Goal: Entertainment & Leisure: Consume media (video, audio)

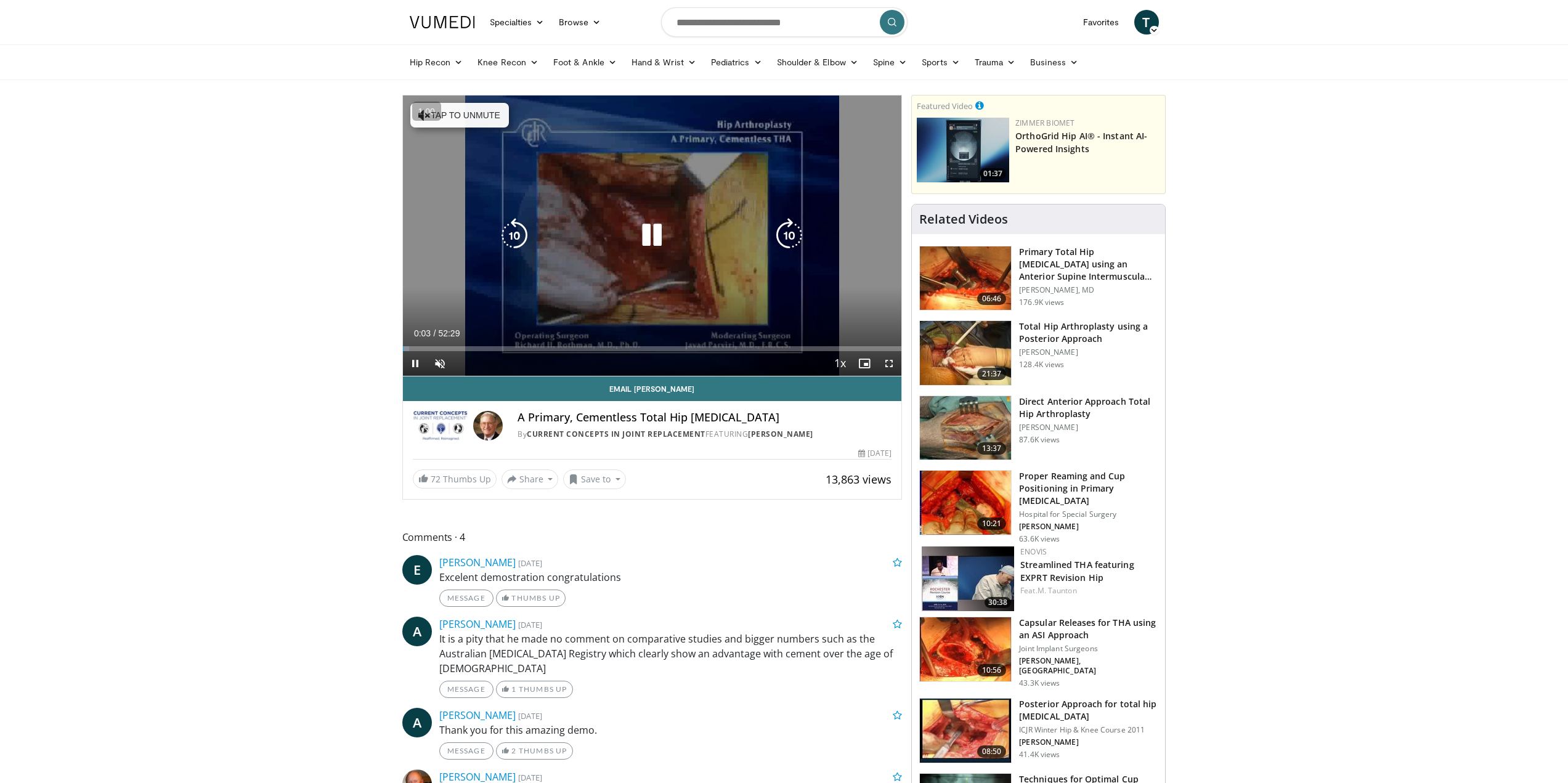
click at [488, 120] on button "Tap to unmute" at bounding box center [459, 115] width 99 height 24
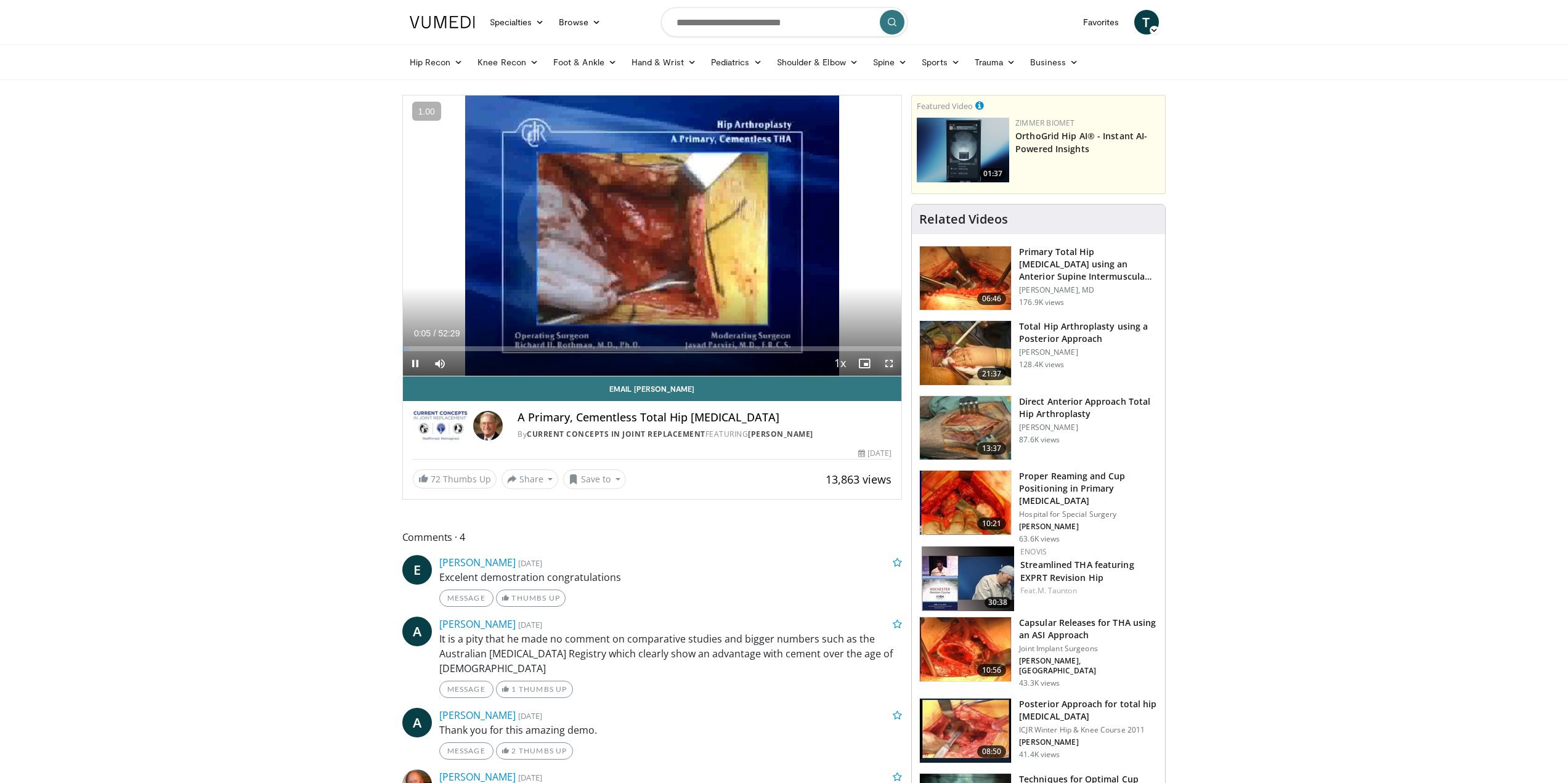
click at [889, 365] on span "Video Player" at bounding box center [889, 363] width 24 height 24
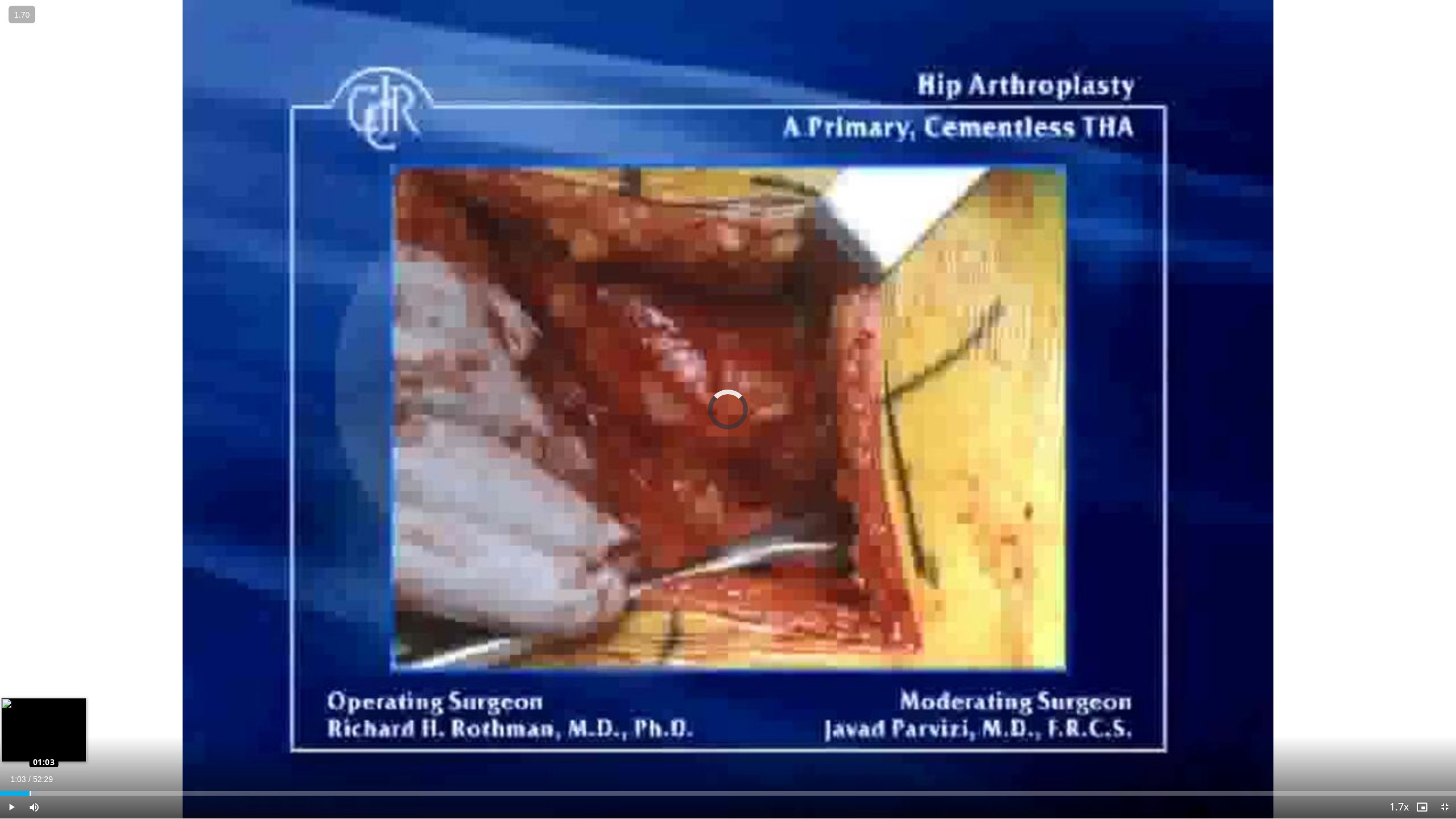
click at [30, 722] on div "Loaded : 2.53% 00:24 01:03" at bounding box center [728, 793] width 1456 height 4
click at [58, 722] on div "Progress Bar" at bounding box center [38, 793] width 43 height 4
click at [89, 722] on div "Progress Bar" at bounding box center [69, 793] width 45 height 4
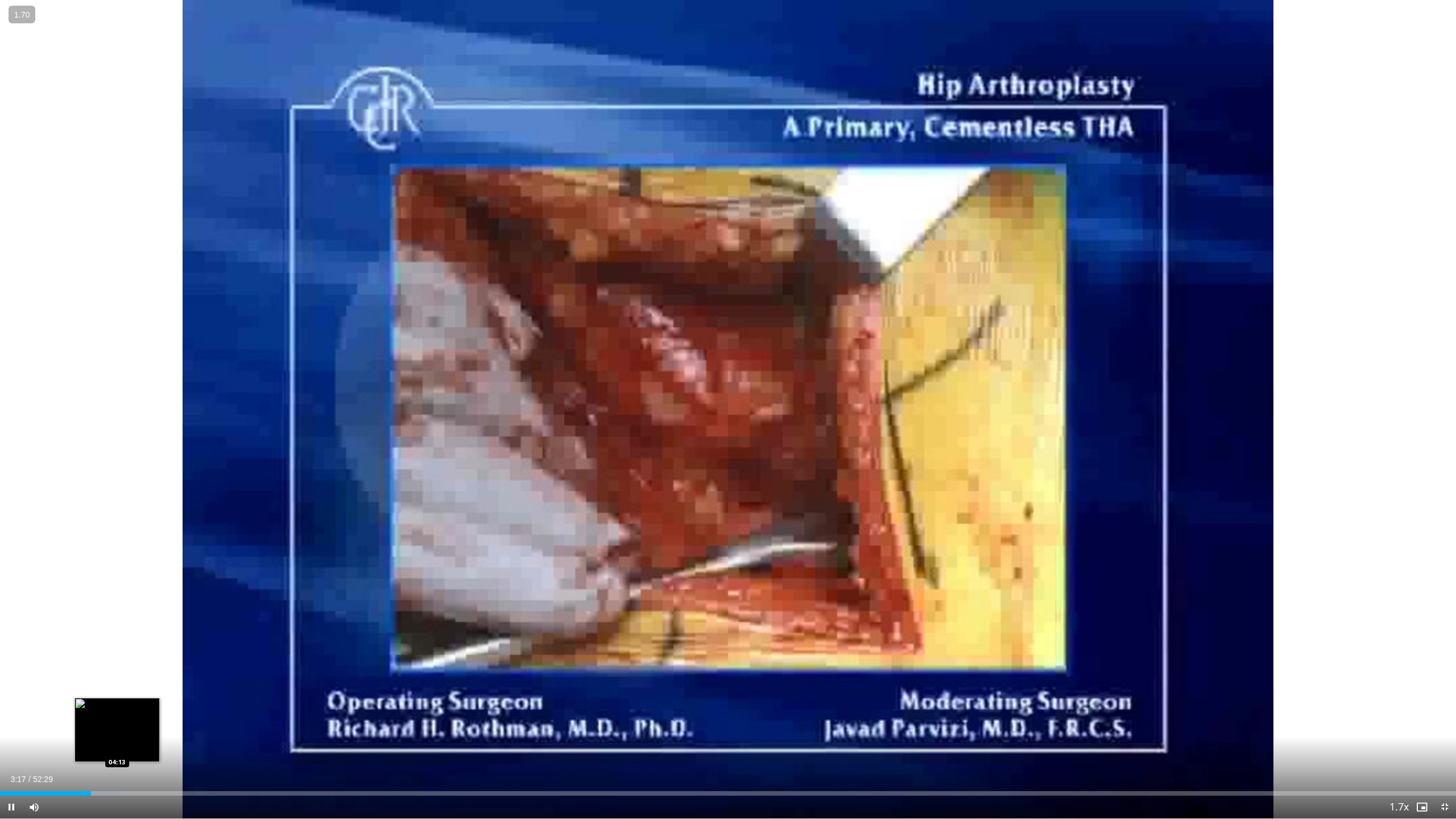
click at [117, 722] on div "Loaded : 8.24% 03:17 04:13" at bounding box center [728, 793] width 1456 height 4
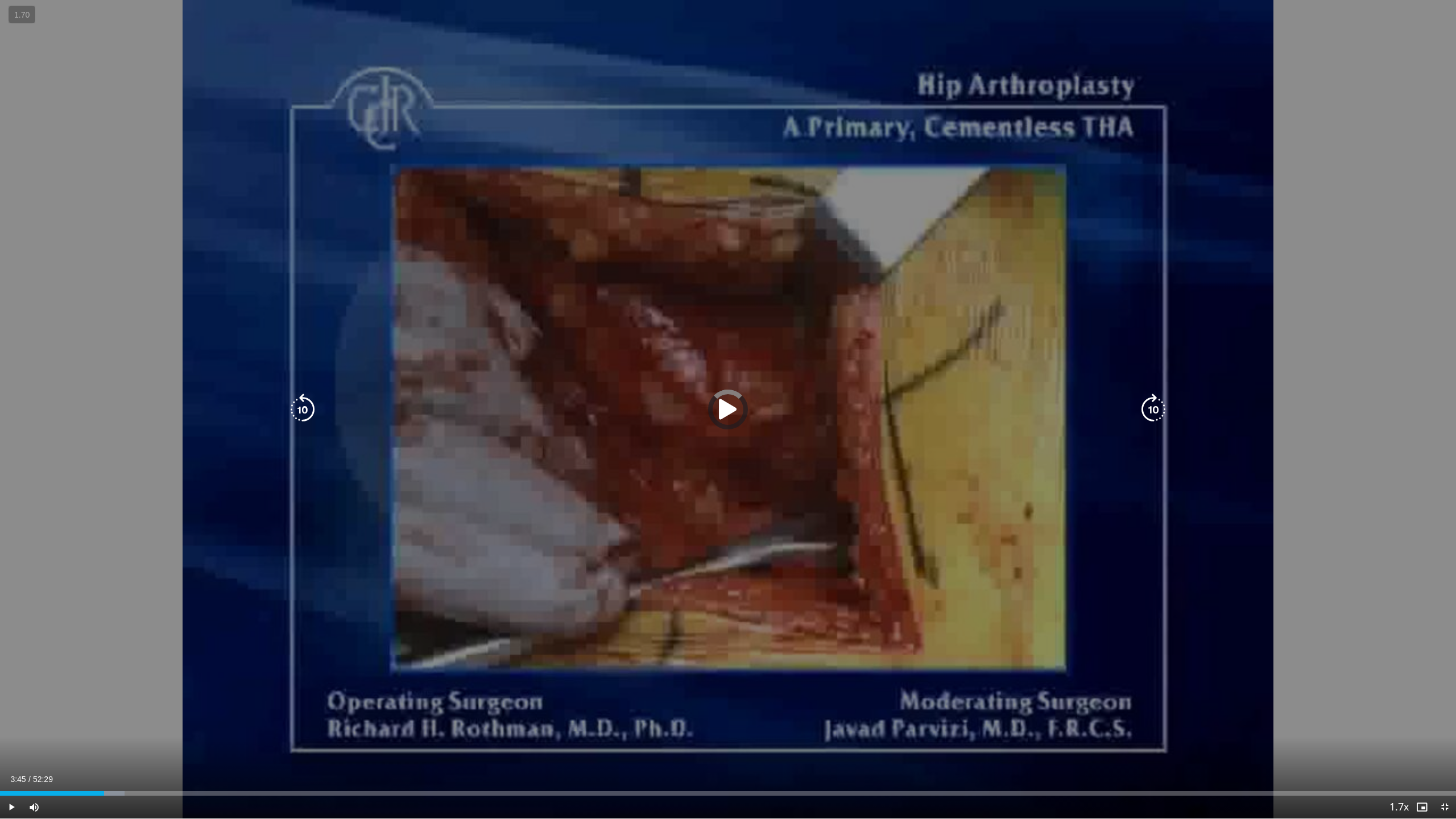
click at [104, 722] on div "04:14" at bounding box center [52, 793] width 104 height 4
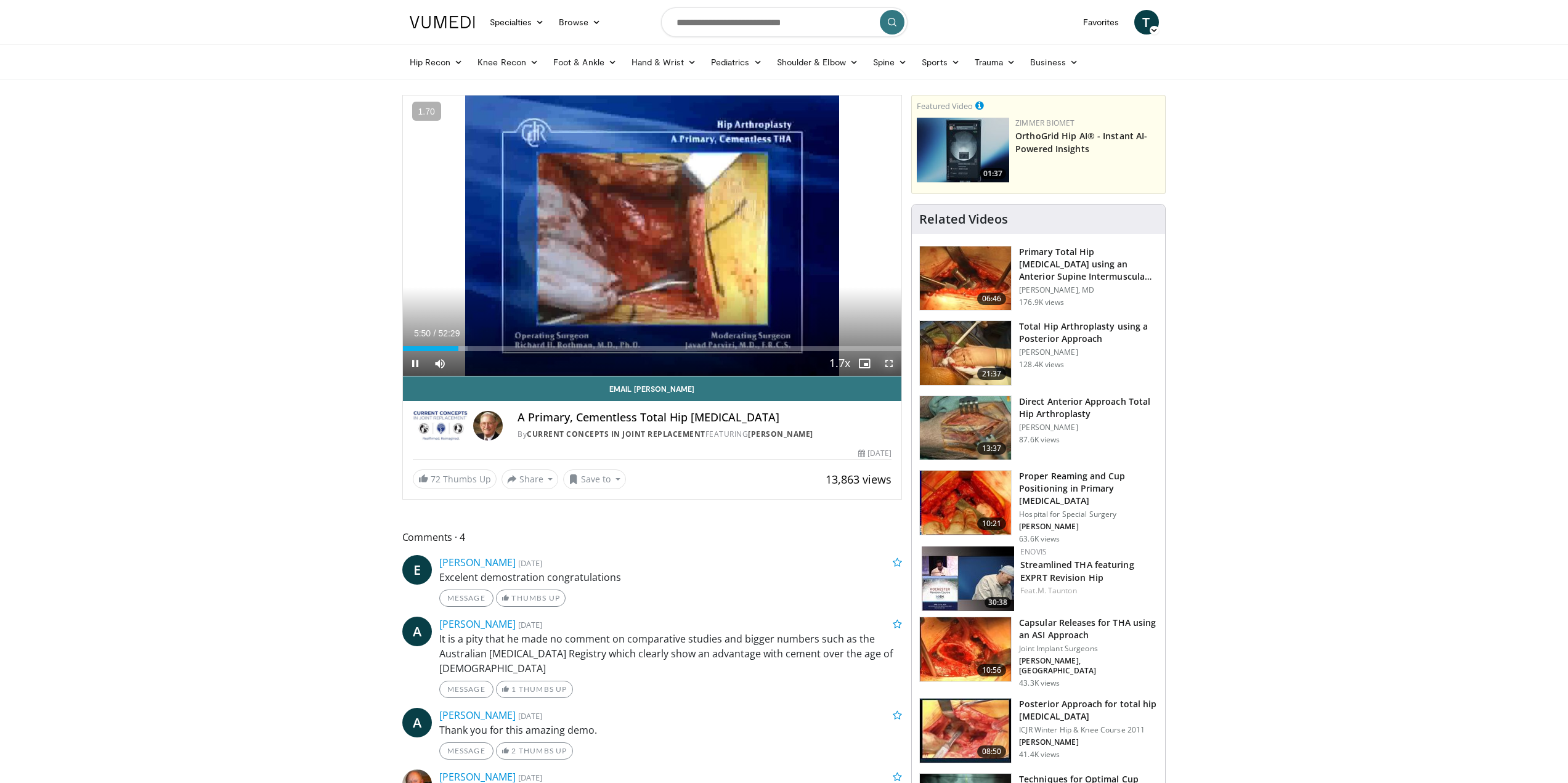
click at [890, 365] on span "Video Player" at bounding box center [889, 363] width 24 height 24
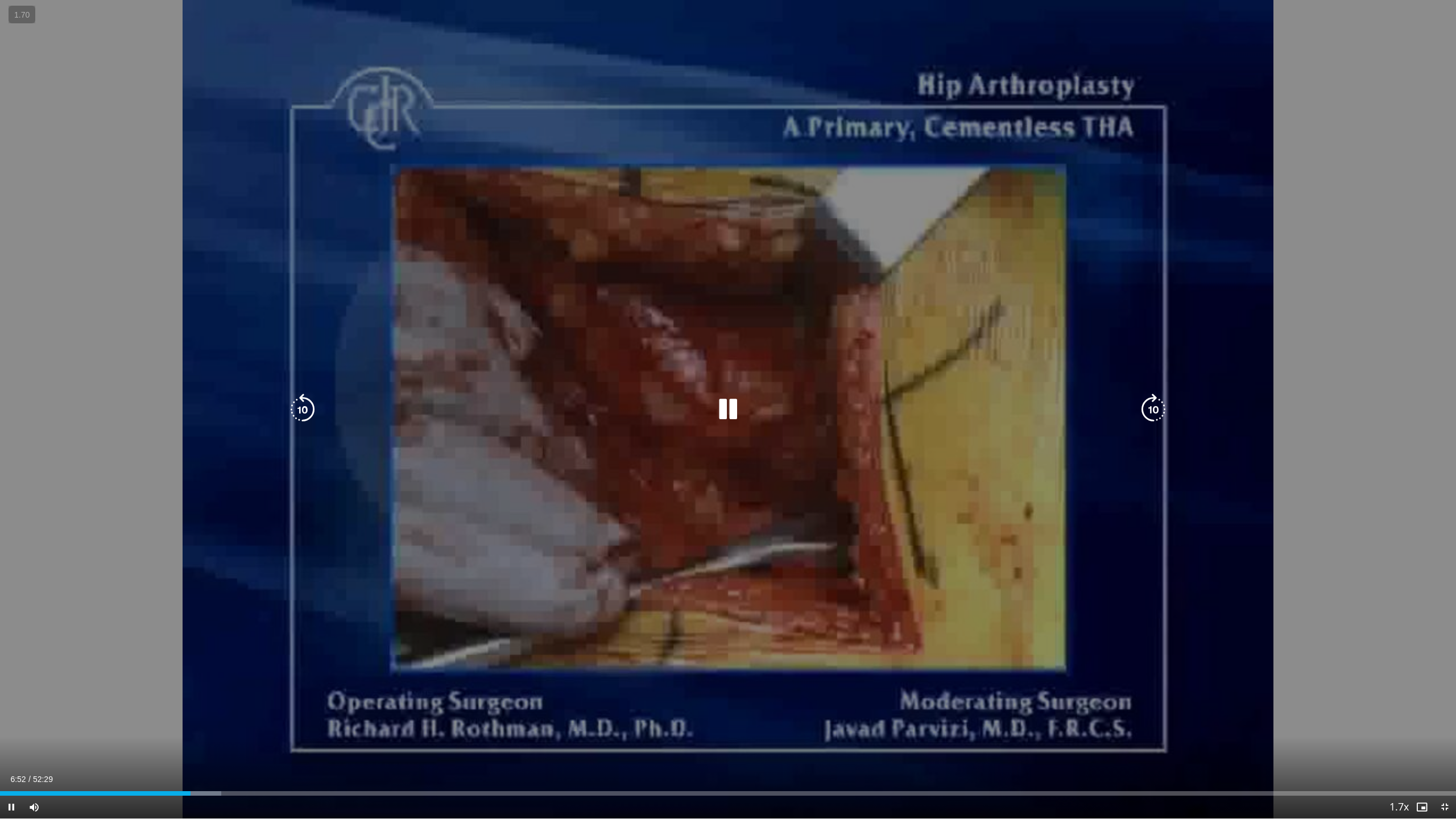
click at [736, 415] on icon "Video Player" at bounding box center [728, 410] width 32 height 32
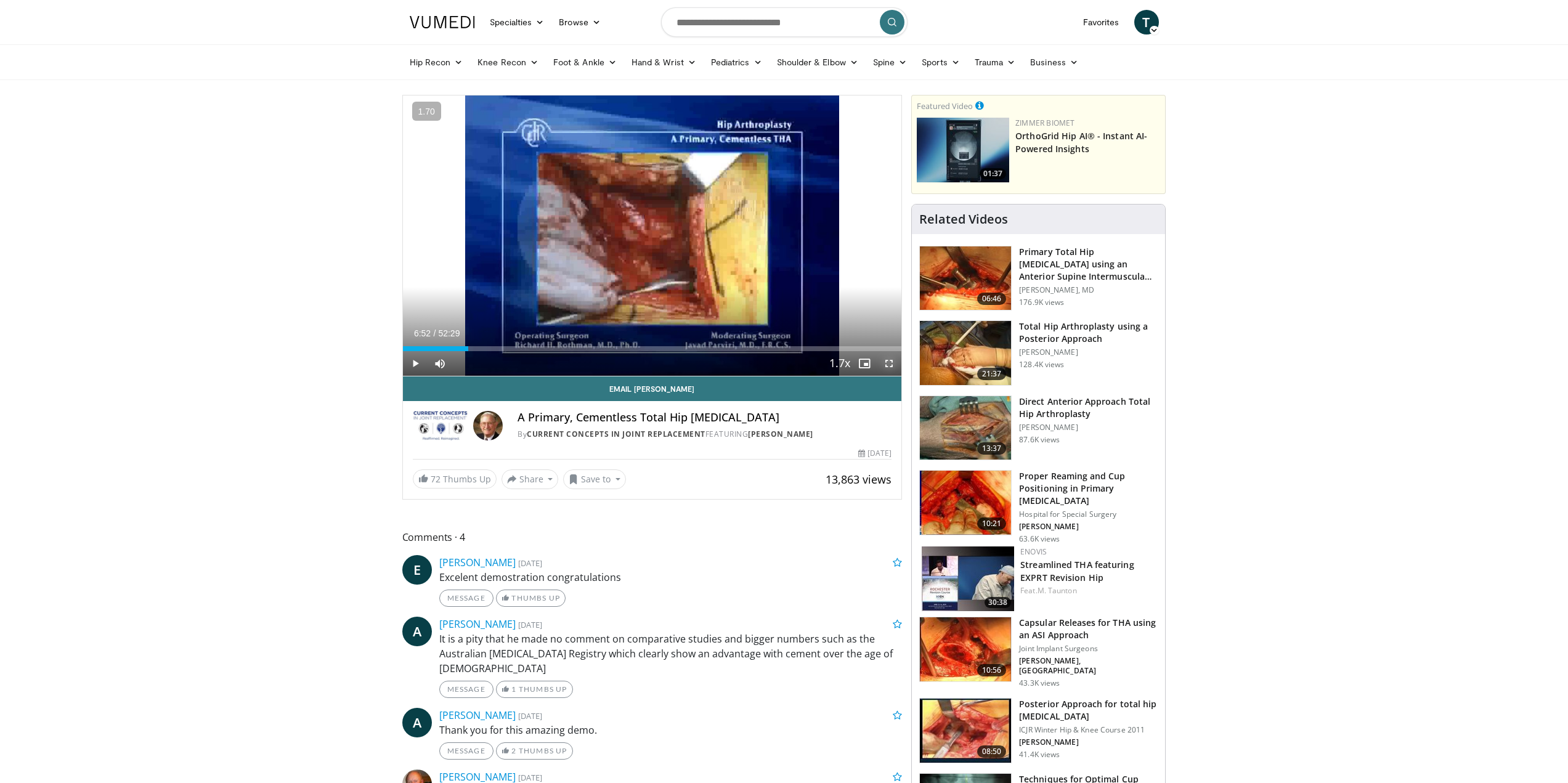
click at [893, 363] on span "Video Player" at bounding box center [889, 363] width 24 height 24
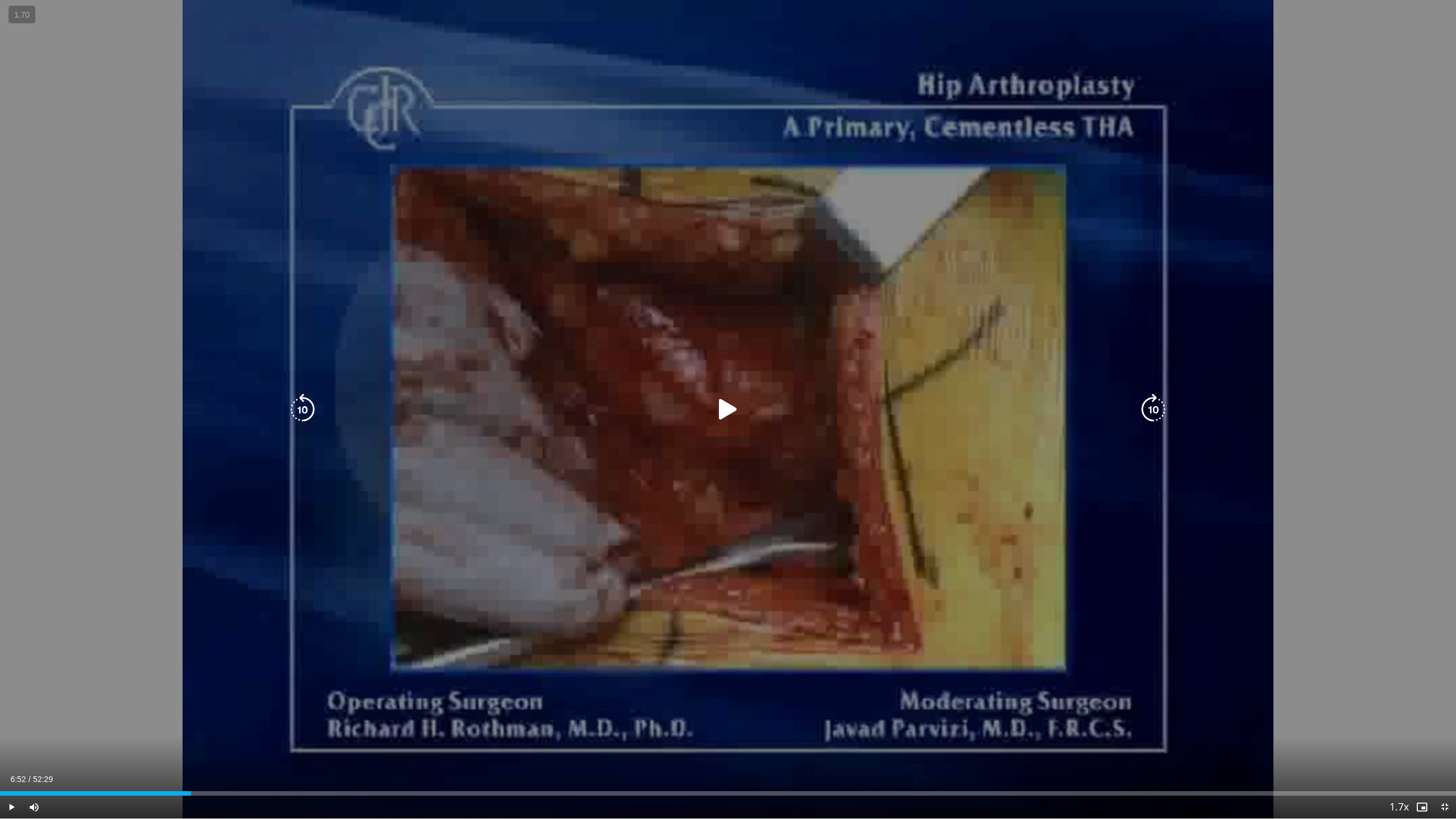
click at [721, 410] on icon "Video Player" at bounding box center [728, 410] width 32 height 32
click at [299, 406] on icon "Video Player" at bounding box center [302, 410] width 32 height 32
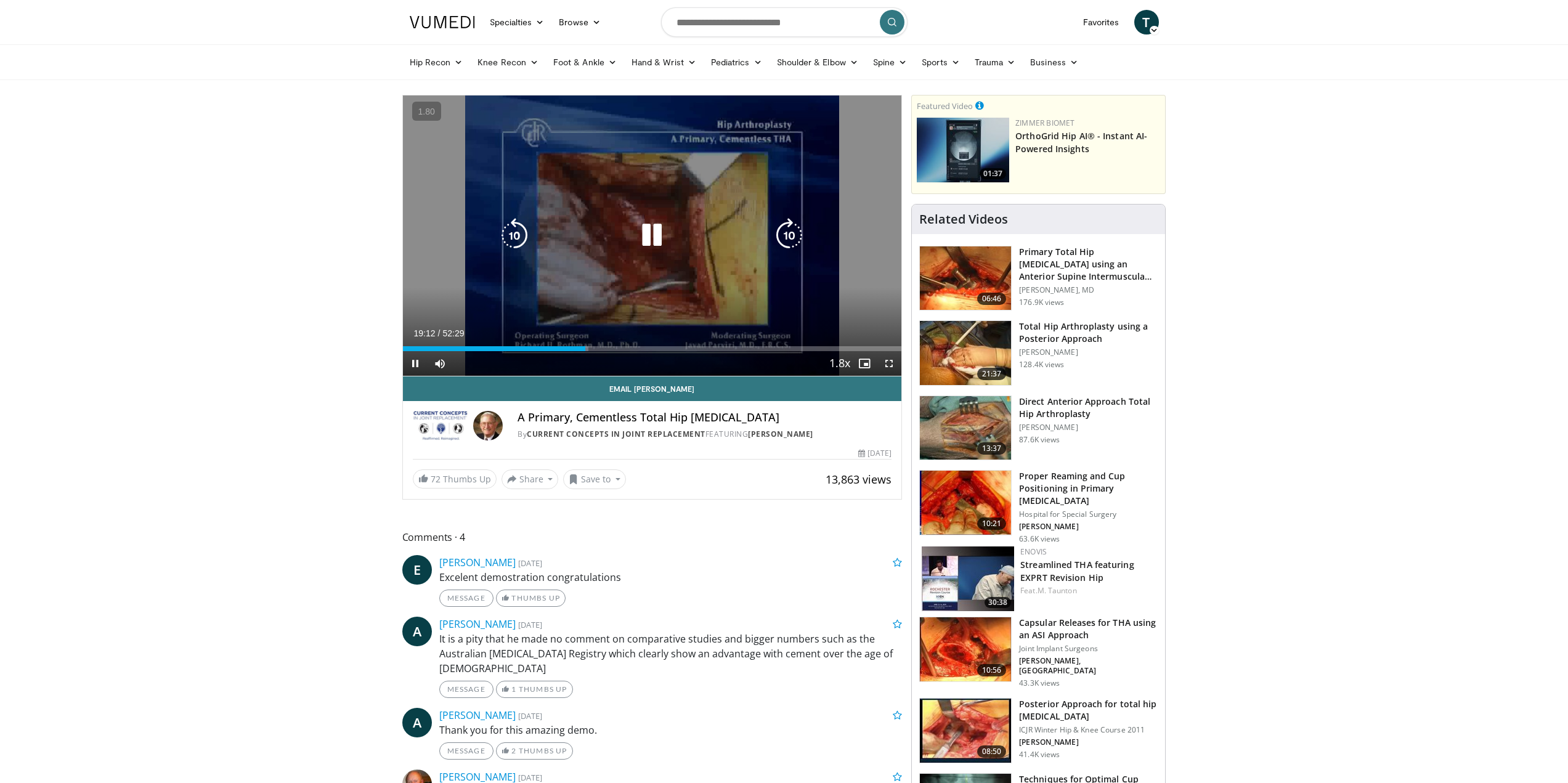
click at [647, 238] on icon "Video Player" at bounding box center [652, 235] width 35 height 35
drag, startPoint x: 886, startPoint y: 365, endPoint x: 886, endPoint y: 440, distance: 75.0
click at [886, 365] on span "Video Player" at bounding box center [889, 363] width 24 height 24
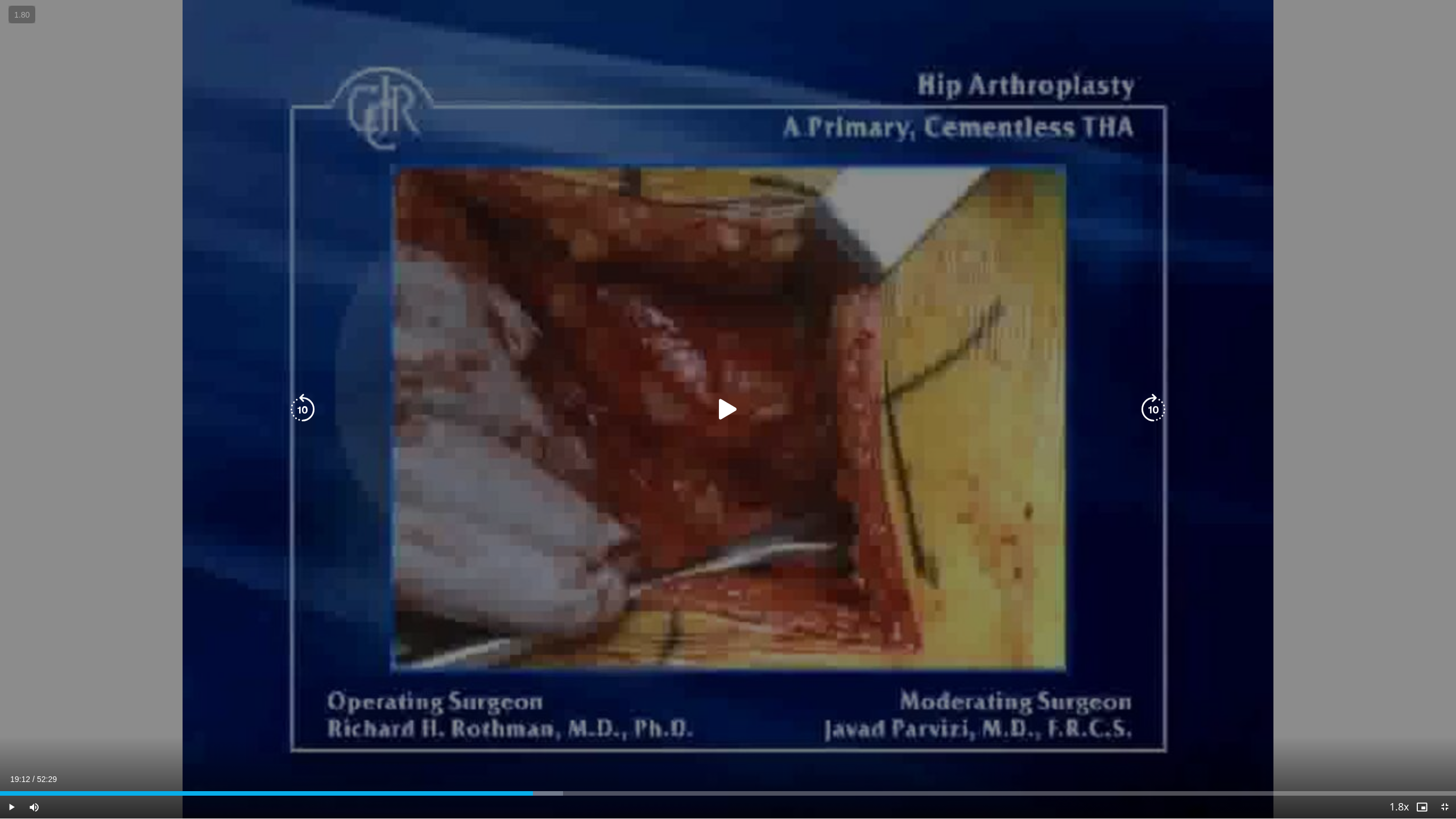
click at [731, 409] on icon "Video Player" at bounding box center [728, 410] width 32 height 32
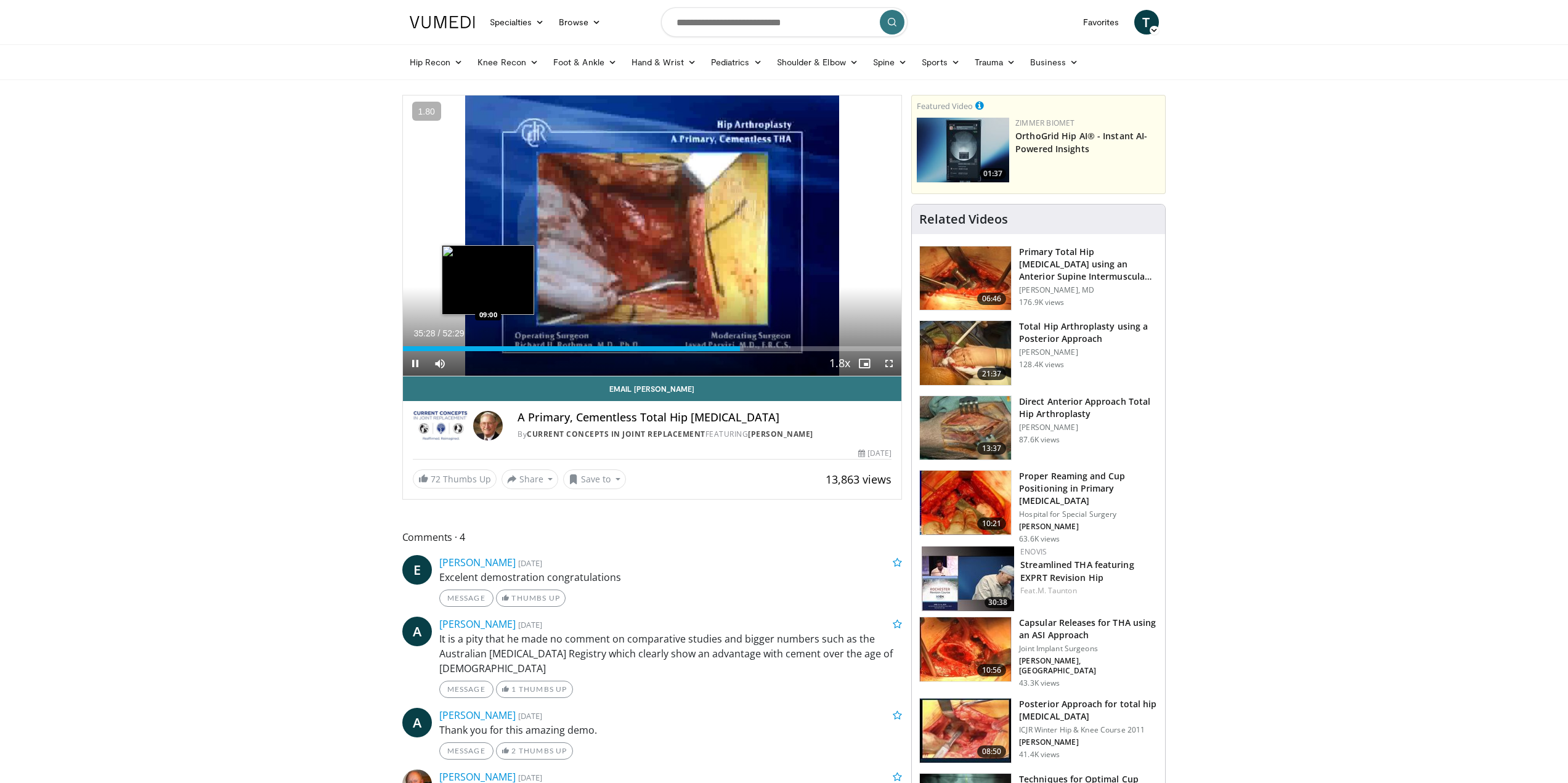
click at [488, 345] on div "Loaded : 68.33% 35:28 09:00" at bounding box center [652, 345] width 499 height 12
click at [890, 363] on span "Video Player" at bounding box center [889, 363] width 24 height 24
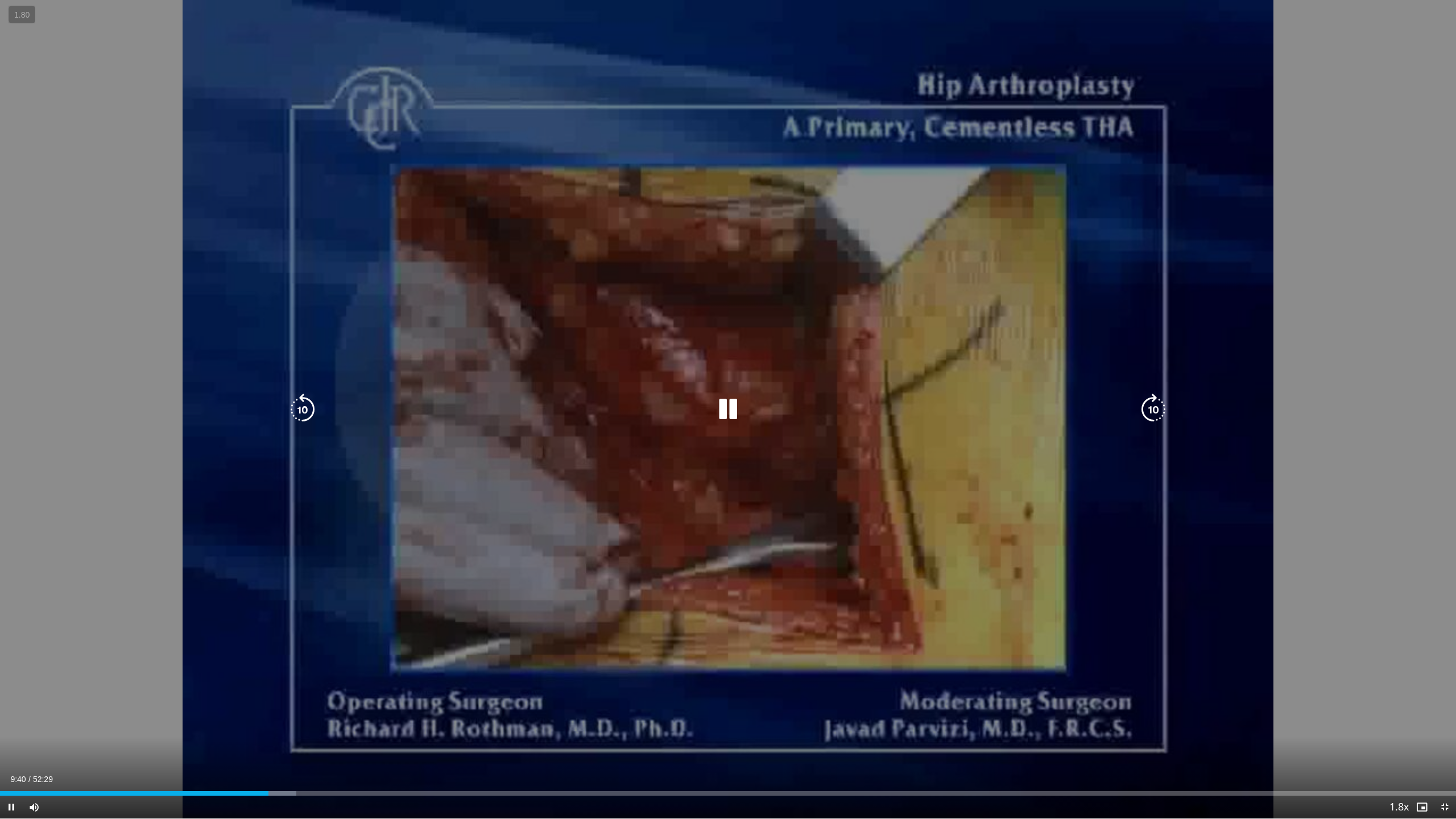
click at [729, 412] on icon "Video Player" at bounding box center [728, 410] width 32 height 32
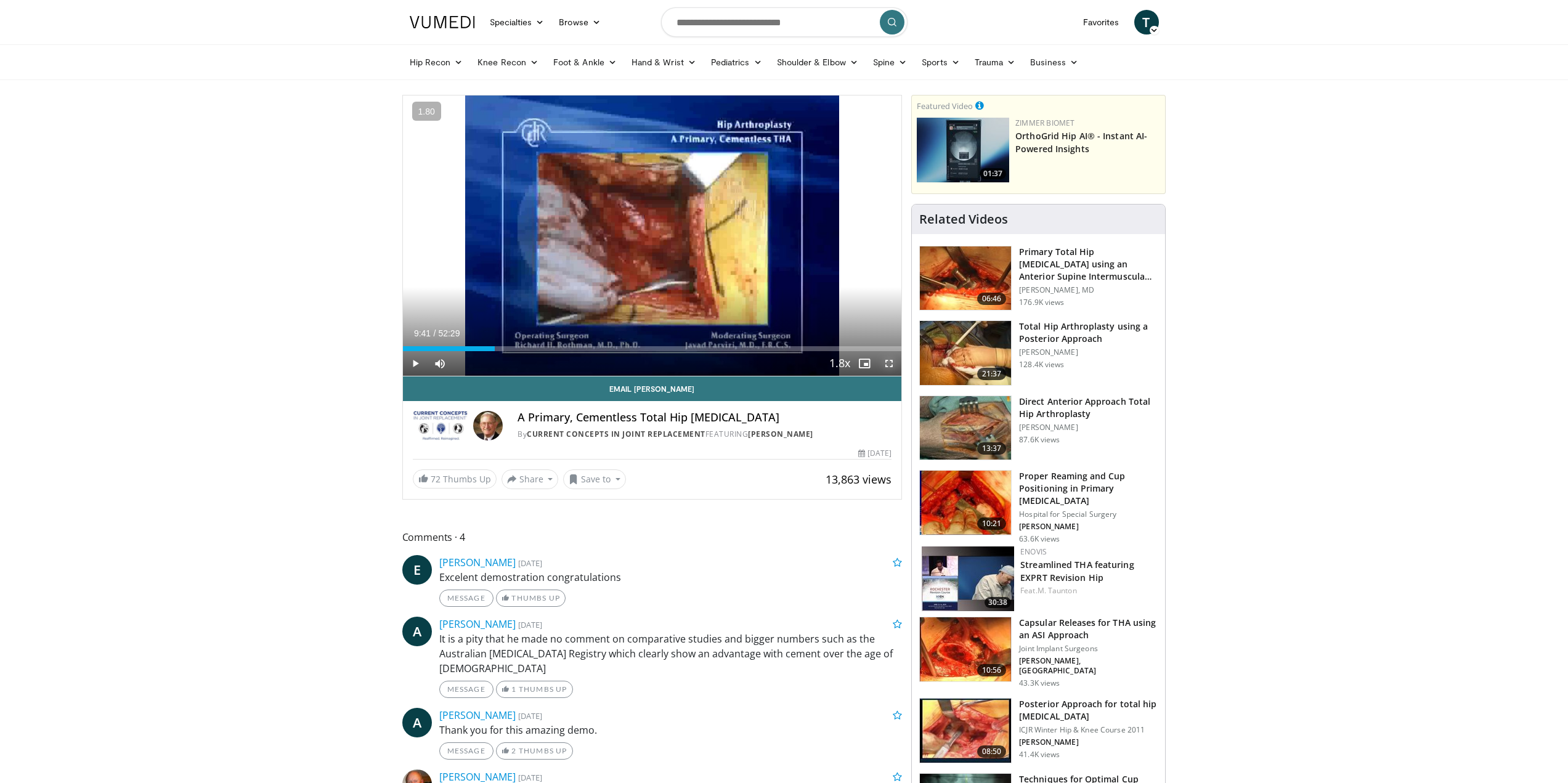
click at [890, 361] on span "Video Player" at bounding box center [889, 363] width 24 height 24
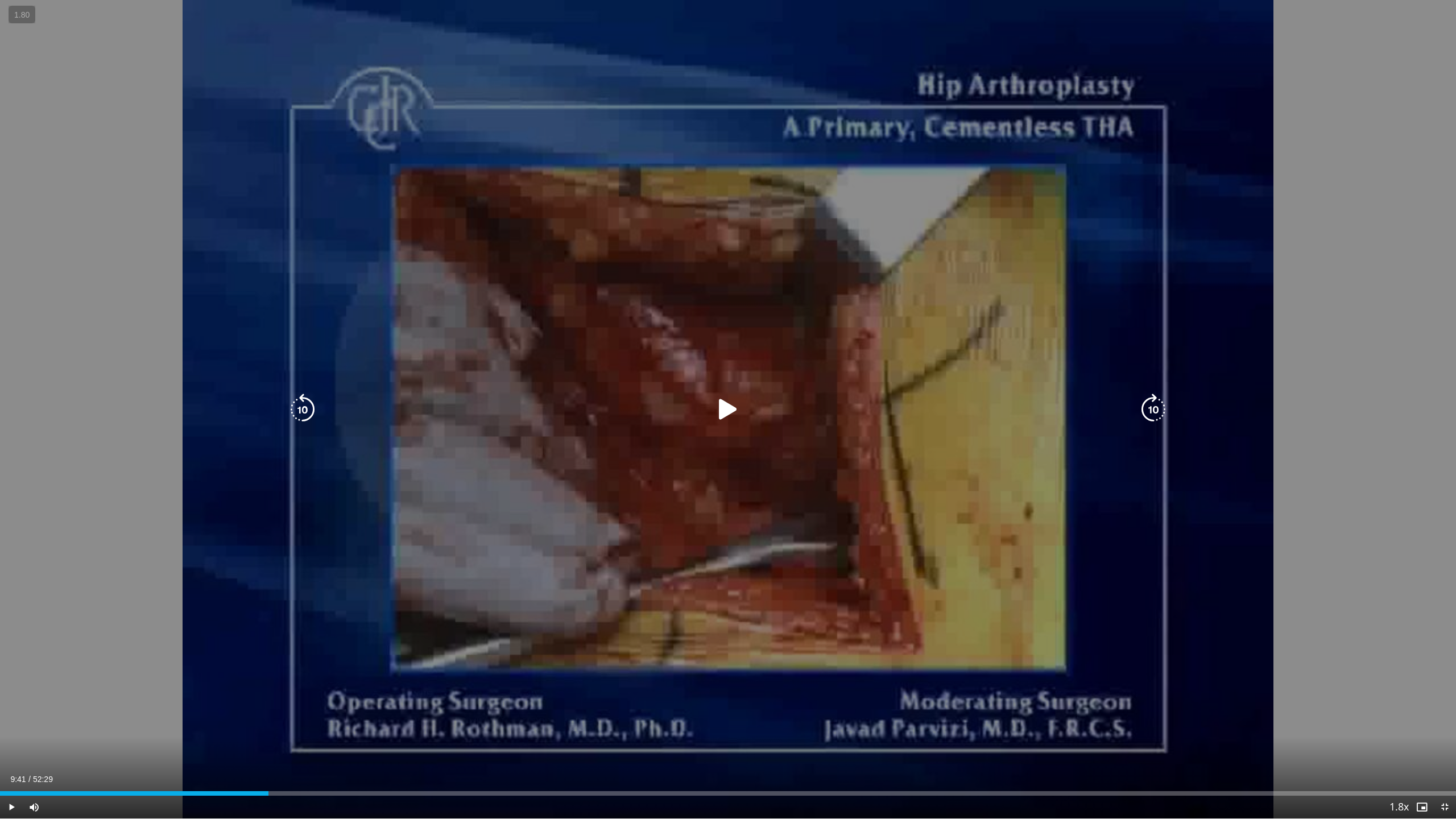
click at [309, 415] on icon "Video Player" at bounding box center [302, 410] width 32 height 32
